Goal: Task Accomplishment & Management: Manage account settings

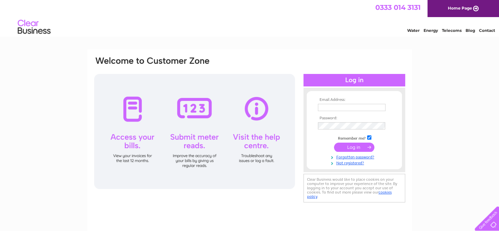
type input "ccordner@clydedefencelawyers.com"
click at [356, 147] on input "submit" at bounding box center [354, 146] width 40 height 9
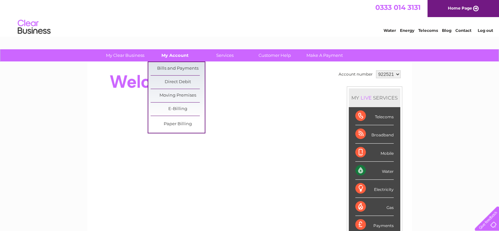
click at [173, 55] on link "My Account" at bounding box center [175, 55] width 54 height 12
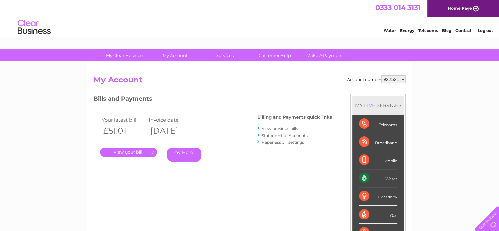
click at [143, 153] on link "." at bounding box center [128, 152] width 57 height 10
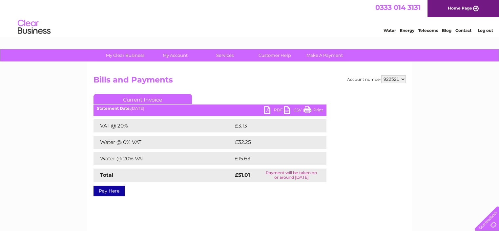
click at [319, 108] on link "Print" at bounding box center [314, 111] width 20 height 10
click at [404, 78] on select "922521 922522" at bounding box center [393, 79] width 25 height 8
select select "922522"
click at [381, 75] on select "922521 922522" at bounding box center [393, 79] width 25 height 8
click at [319, 108] on link "Print" at bounding box center [314, 111] width 20 height 10
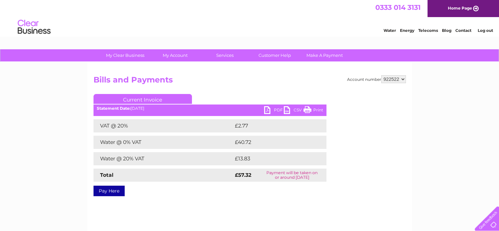
click at [487, 28] on link "Log out" at bounding box center [485, 30] width 15 height 5
